Goal: Information Seeking & Learning: Learn about a topic

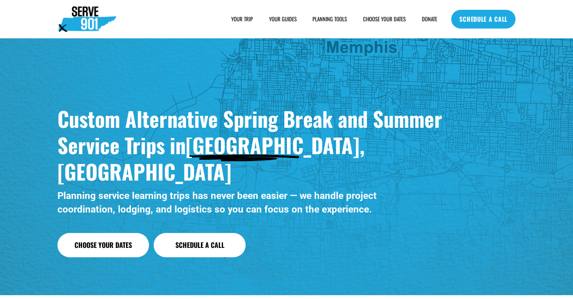
click at [0, 0] on span "SAMPLE SCHEDULE" at bounding box center [0, 0] width 0 height 0
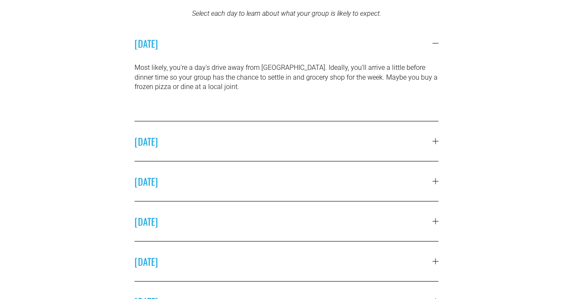
scroll to position [241, 0]
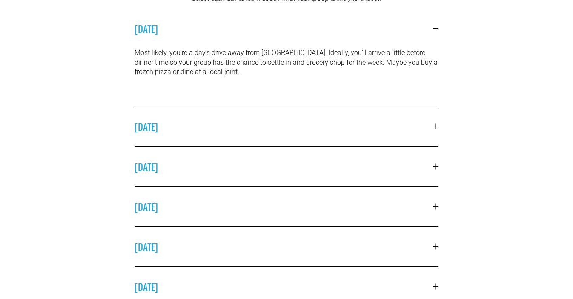
click at [326, 134] on button "SUNDAY" at bounding box center [286, 126] width 304 height 40
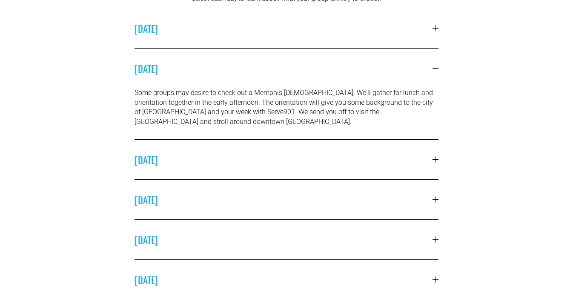
click at [322, 157] on span "MONDAY" at bounding box center [283, 159] width 298 height 14
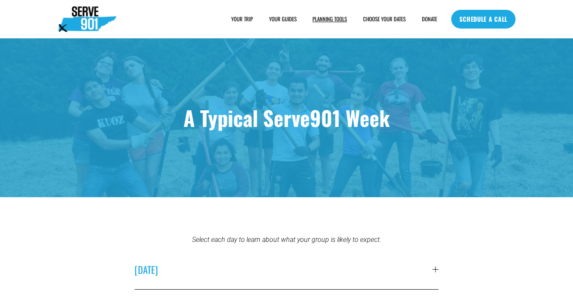
scroll to position [0, 0]
click at [338, 17] on span "PLANNING TOOLS" at bounding box center [329, 19] width 34 height 8
click at [239, 19] on span "YOUR TRIP" at bounding box center [242, 19] width 22 height 8
click at [0, 0] on span "FAQs" at bounding box center [0, 0] width 0 height 0
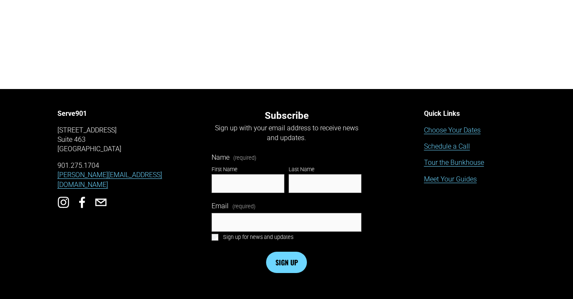
scroll to position [979, 0]
